Goal: Information Seeking & Learning: Learn about a topic

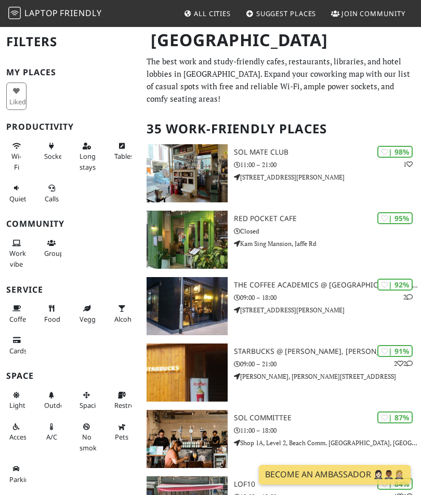
click at [47, 152] on span "Sockets" at bounding box center [56, 156] width 24 height 9
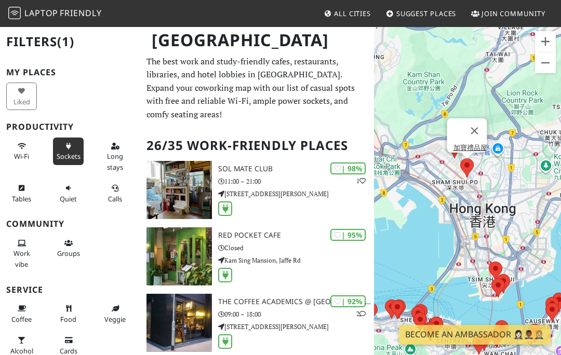
click at [420, 130] on button "Close" at bounding box center [474, 130] width 25 height 25
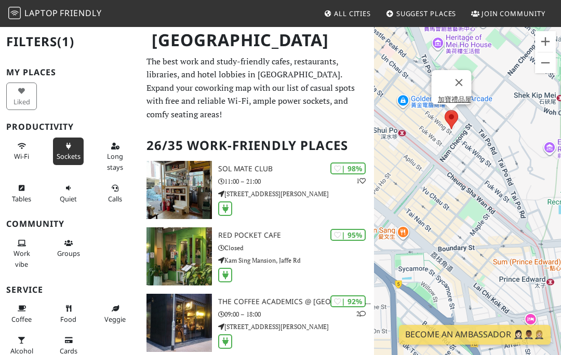
click at [420, 78] on button "Close" at bounding box center [459, 82] width 25 height 25
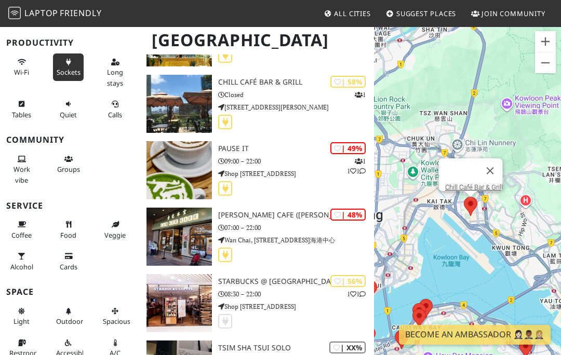
scroll to position [84, 0]
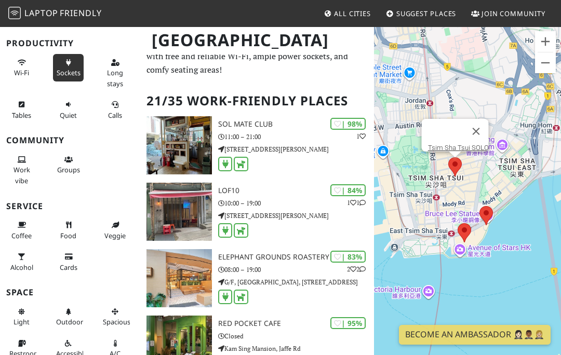
scroll to position [45, 0]
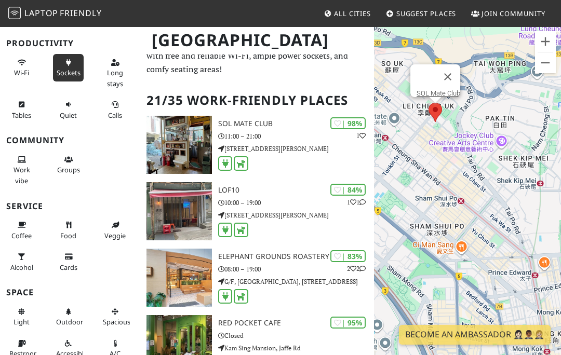
click at [221, 123] on h3 "SOL Mate Club" at bounding box center [296, 123] width 156 height 9
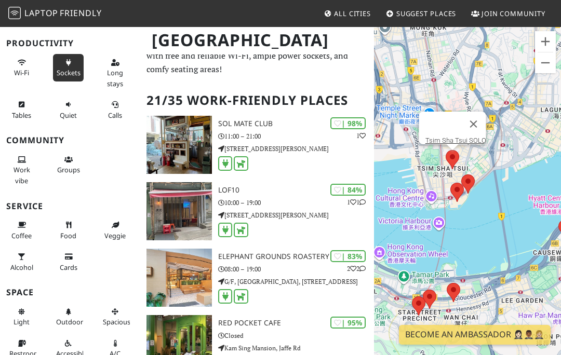
click at [420, 141] on link "Tsim Sha Tsui SOLO" at bounding box center [455, 141] width 61 height 8
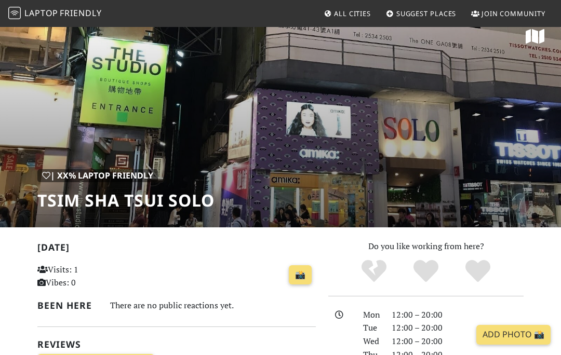
scroll to position [12, 0]
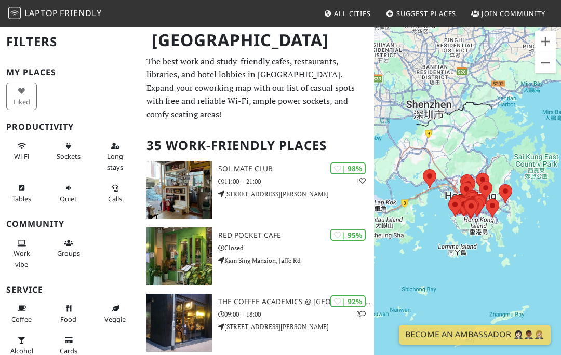
click at [66, 145] on icon at bounding box center [68, 146] width 8 height 7
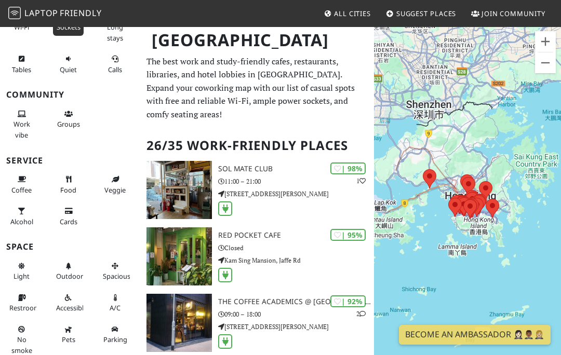
scroll to position [129, 0]
click at [69, 327] on icon at bounding box center [68, 330] width 8 height 7
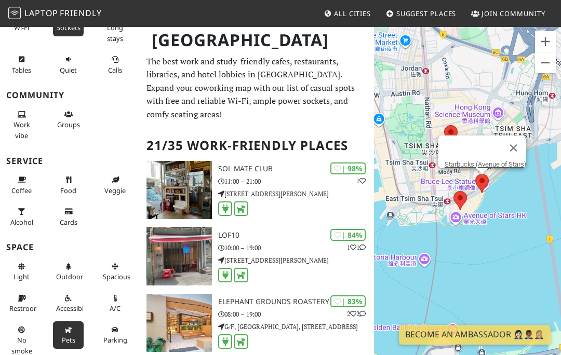
click at [495, 163] on link "Starbucks (Avenue of Stars)" at bounding box center [485, 164] width 82 height 8
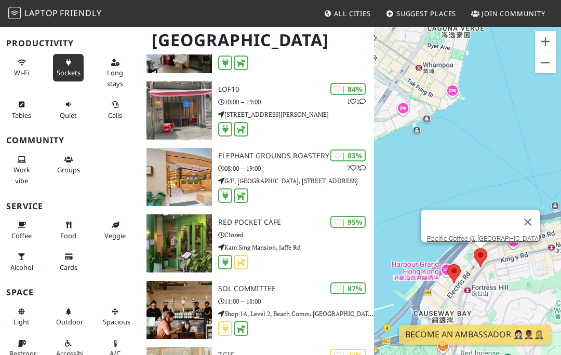
scroll to position [0, 0]
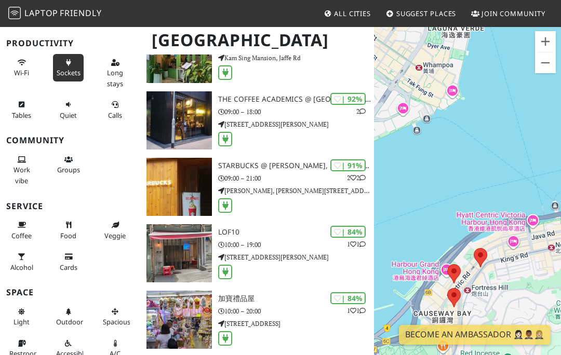
click at [71, 310] on icon at bounding box center [68, 312] width 8 height 7
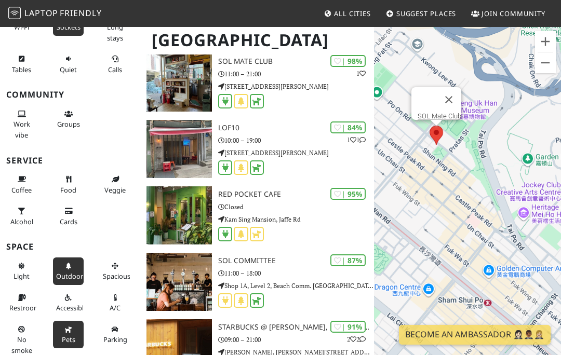
scroll to position [129, 0]
click at [72, 327] on icon at bounding box center [68, 330] width 8 height 7
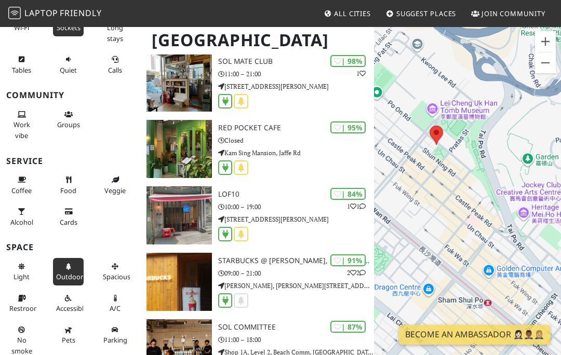
click at [70, 335] on span "Pets" at bounding box center [68, 339] width 13 height 9
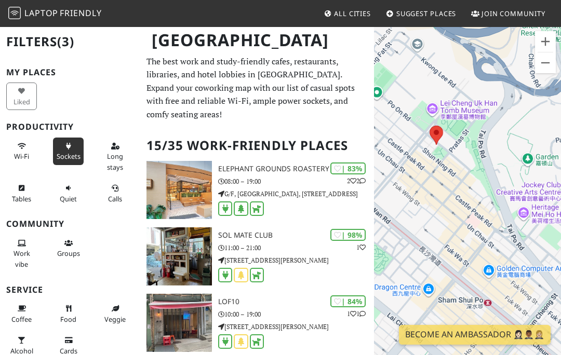
scroll to position [0, 0]
click at [121, 153] on span "Long stays" at bounding box center [115, 162] width 16 height 20
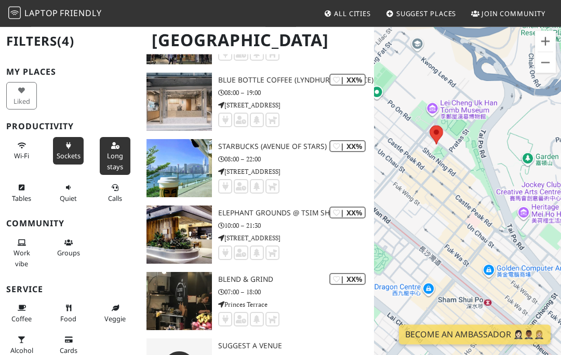
scroll to position [820, 0]
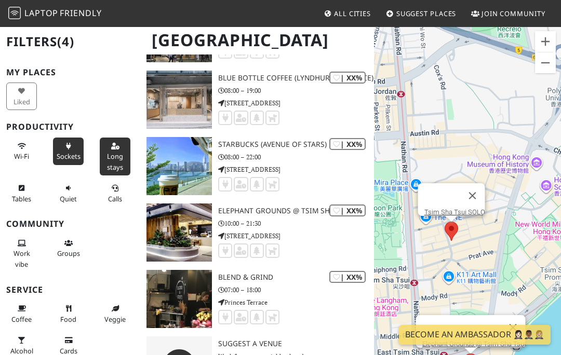
click at [476, 355] on div "Elephant Grounds @ Tsim Sha Tsui Tsim Sha Tsui SOLO" at bounding box center [467, 203] width 187 height 355
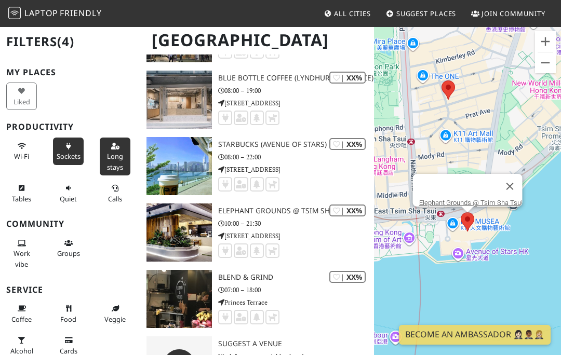
click at [508, 207] on link "Elephant Grounds @ Tsim Sha Tsui" at bounding box center [470, 203] width 103 height 8
